Goal: Task Accomplishment & Management: Manage account settings

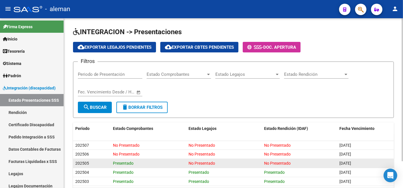
scroll to position [32, 0]
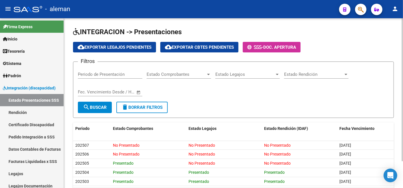
scroll to position [32, 0]
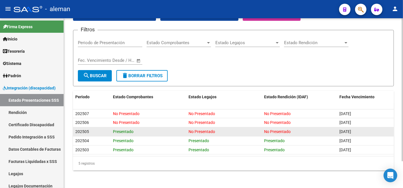
drag, startPoint x: 190, startPoint y: 131, endPoint x: 215, endPoint y: 133, distance: 25.7
click at [215, 133] on div "No Presentado" at bounding box center [224, 132] width 71 height 7
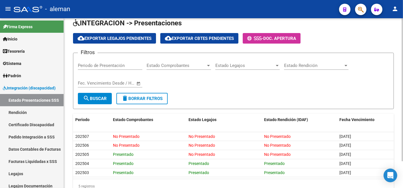
scroll to position [32, 0]
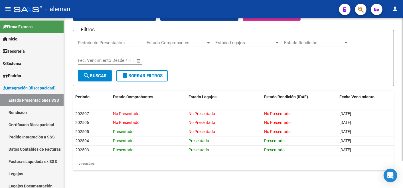
click at [223, 168] on div "5 registros" at bounding box center [233, 164] width 321 height 14
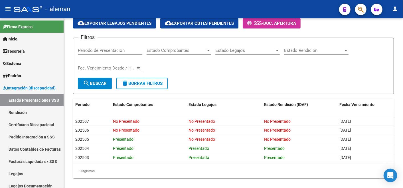
scroll to position [30, 0]
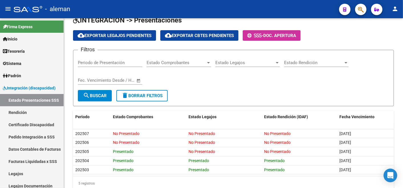
scroll to position [12, 0]
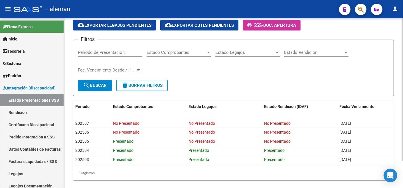
scroll to position [32, 0]
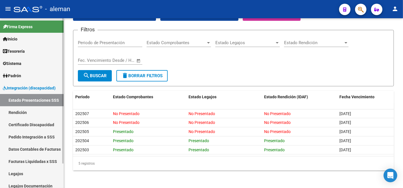
click at [20, 111] on link "Rendición" at bounding box center [32, 113] width 64 height 12
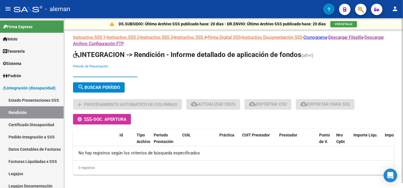
click at [103, 73] on input "Periodo de Presentación" at bounding box center [105, 72] width 65 height 5
type input "202505"
click at [109, 86] on span "search Buscar Período" at bounding box center [99, 87] width 43 height 5
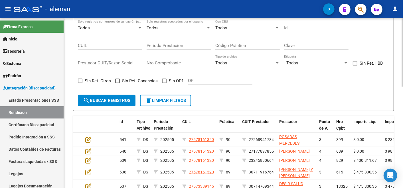
scroll to position [63, 0]
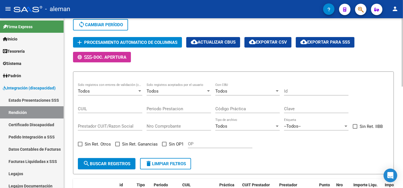
click at [156, 42] on span "Procesamiento automatico de columnas" at bounding box center [130, 42] width 93 height 5
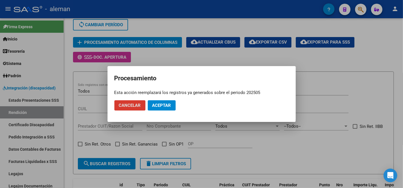
click at [135, 105] on span "Cancelar" at bounding box center [130, 105] width 22 height 5
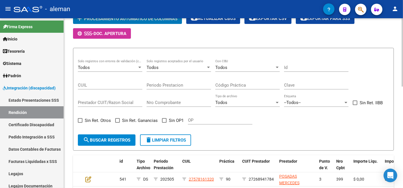
scroll to position [95, 0]
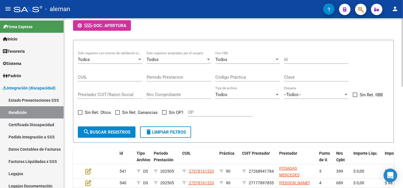
click at [242, 129] on form "Todos Solo registros con errores de validación (control 623 instructivo de rend…" at bounding box center [233, 91] width 321 height 103
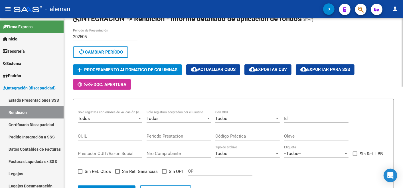
scroll to position [32, 0]
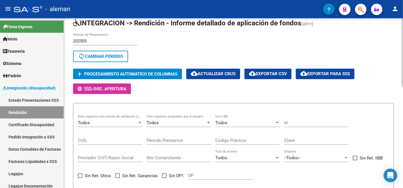
click at [205, 75] on span "cloud_download Actualizar CBUs" at bounding box center [213, 73] width 45 height 5
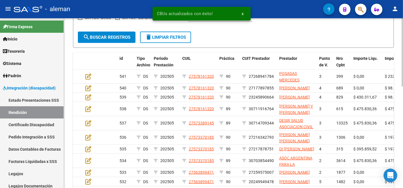
scroll to position [95, 0]
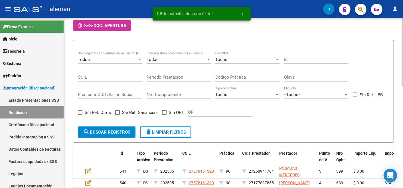
click at [226, 61] on span "Todos" at bounding box center [222, 59] width 12 height 5
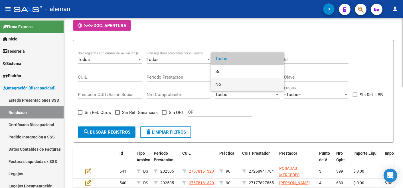
click at [231, 81] on span "No" at bounding box center [248, 84] width 65 height 13
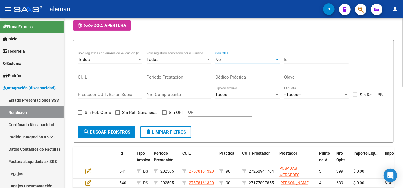
click at [98, 131] on span "search Buscar registros" at bounding box center [106, 132] width 47 height 5
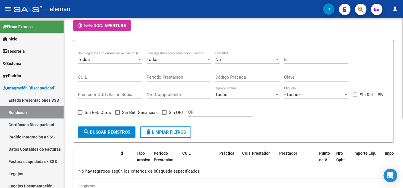
click at [256, 63] on div "No Con CBU" at bounding box center [248, 58] width 65 height 12
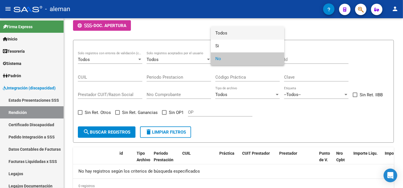
click at [230, 33] on span "Todos" at bounding box center [248, 33] width 65 height 13
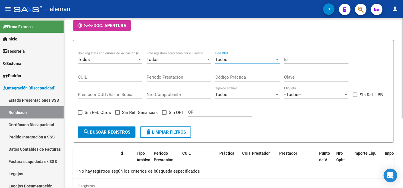
click at [171, 114] on span "Sin OP1" at bounding box center [176, 112] width 15 height 7
click at [164, 115] on input "Sin OP1" at bounding box center [164, 115] width 0 height 0
click at [108, 128] on button "search Buscar registros" at bounding box center [107, 132] width 58 height 11
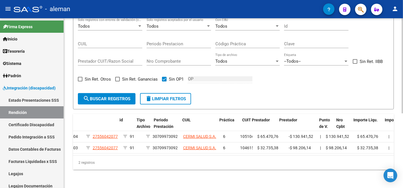
scroll to position [0, 0]
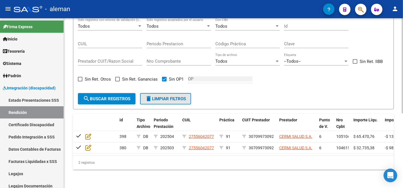
drag, startPoint x: 173, startPoint y: 98, endPoint x: 168, endPoint y: 85, distance: 13.4
click at [172, 97] on button "delete Limpiar filtros" at bounding box center [165, 98] width 51 height 11
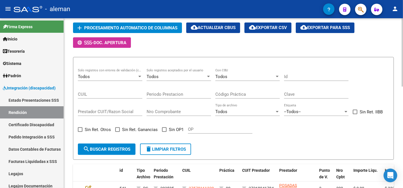
scroll to position [69, 0]
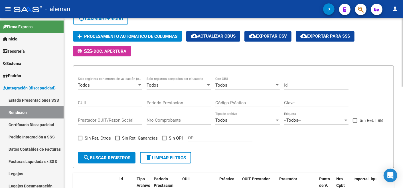
click at [271, 36] on span "cloud_download Exportar CSV" at bounding box center [268, 36] width 38 height 5
click at [167, 138] on label "Sin OP1" at bounding box center [173, 138] width 22 height 7
click at [164, 141] on input "Sin OP1" at bounding box center [164, 141] width 0 height 0
checkbox input "true"
click at [118, 153] on button "search Buscar registros" at bounding box center [107, 157] width 58 height 11
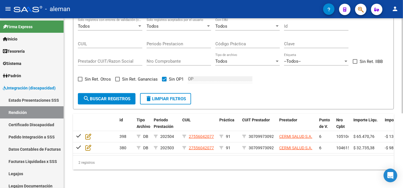
scroll to position [133, 0]
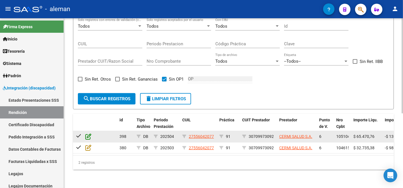
click at [89, 134] on icon at bounding box center [88, 137] width 6 height 6
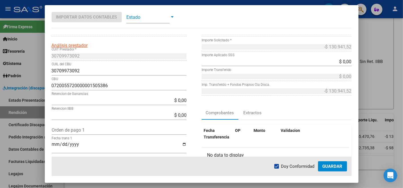
scroll to position [54, 0]
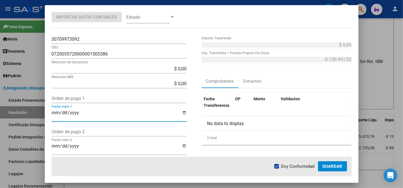
click at [74, 115] on input "Fecha trans 1" at bounding box center [119, 116] width 135 height 10
click at [57, 116] on input "Fecha trans 1" at bounding box center [119, 116] width 135 height 10
click at [55, 114] on input "Fecha trans 1" at bounding box center [119, 116] width 135 height 10
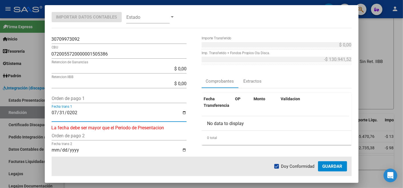
type input "[DATE]"
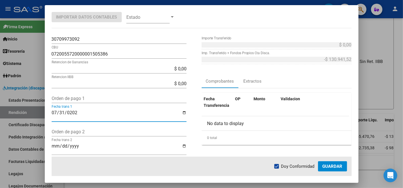
click at [68, 98] on input "Orden de pago 1" at bounding box center [119, 98] width 135 height 5
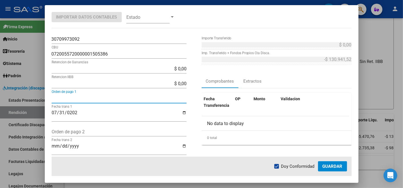
paste input "558243"
type input "558243"
click at [325, 166] on span "Guardar" at bounding box center [333, 166] width 20 height 5
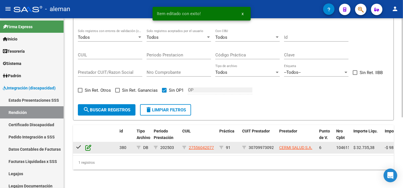
scroll to position [121, 0]
click at [89, 145] on icon at bounding box center [88, 148] width 6 height 6
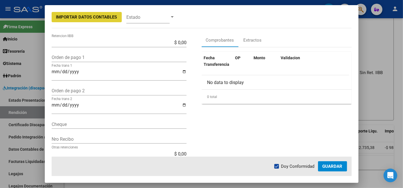
scroll to position [95, 0]
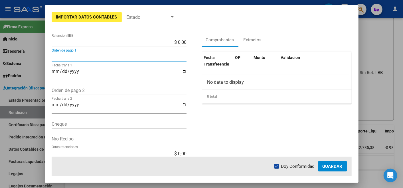
click at [67, 57] on input "Orden de pago 1" at bounding box center [119, 57] width 135 height 5
paste input "558243"
type input "558243"
click at [55, 70] on input "Fecha trans 1" at bounding box center [119, 74] width 135 height 10
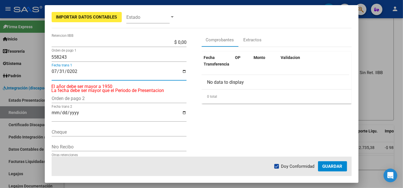
type input "[DATE]"
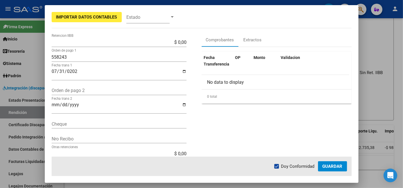
click at [210, 142] on div "104615 Nro Comprobante * $ 32.735,38 Importe Liquidado * -$ 98.206,14 Importe S…" at bounding box center [277, 51] width 150 height 225
click at [336, 168] on span "Guardar" at bounding box center [333, 166] width 20 height 5
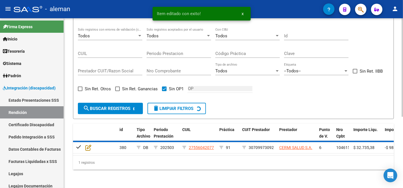
scroll to position [118, 0]
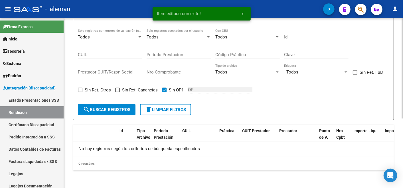
click at [162, 88] on span at bounding box center [164, 90] width 5 height 5
click at [164, 93] on input "Sin OP1" at bounding box center [164, 93] width 0 height 0
checkbox input "false"
click at [167, 109] on span "delete Limpiar filtros" at bounding box center [165, 109] width 41 height 5
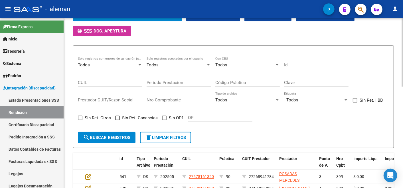
scroll to position [54, 0]
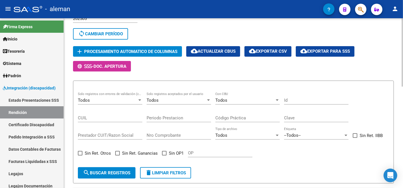
click at [271, 50] on span "cloud_download Exportar CSV" at bounding box center [268, 51] width 38 height 5
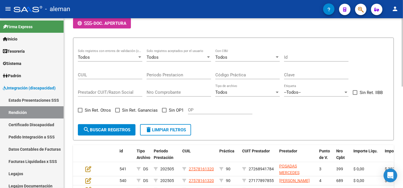
scroll to position [94, 0]
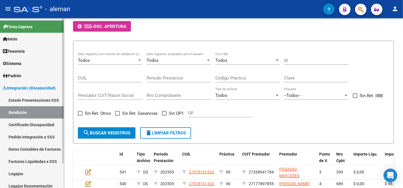
click at [32, 100] on link "Estado Presentaciones SSS" at bounding box center [32, 100] width 64 height 12
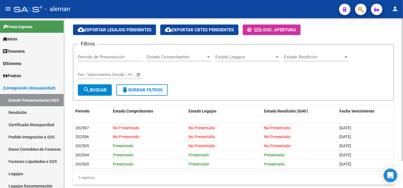
scroll to position [32, 0]
